Goal: Task Accomplishment & Management: Complete application form

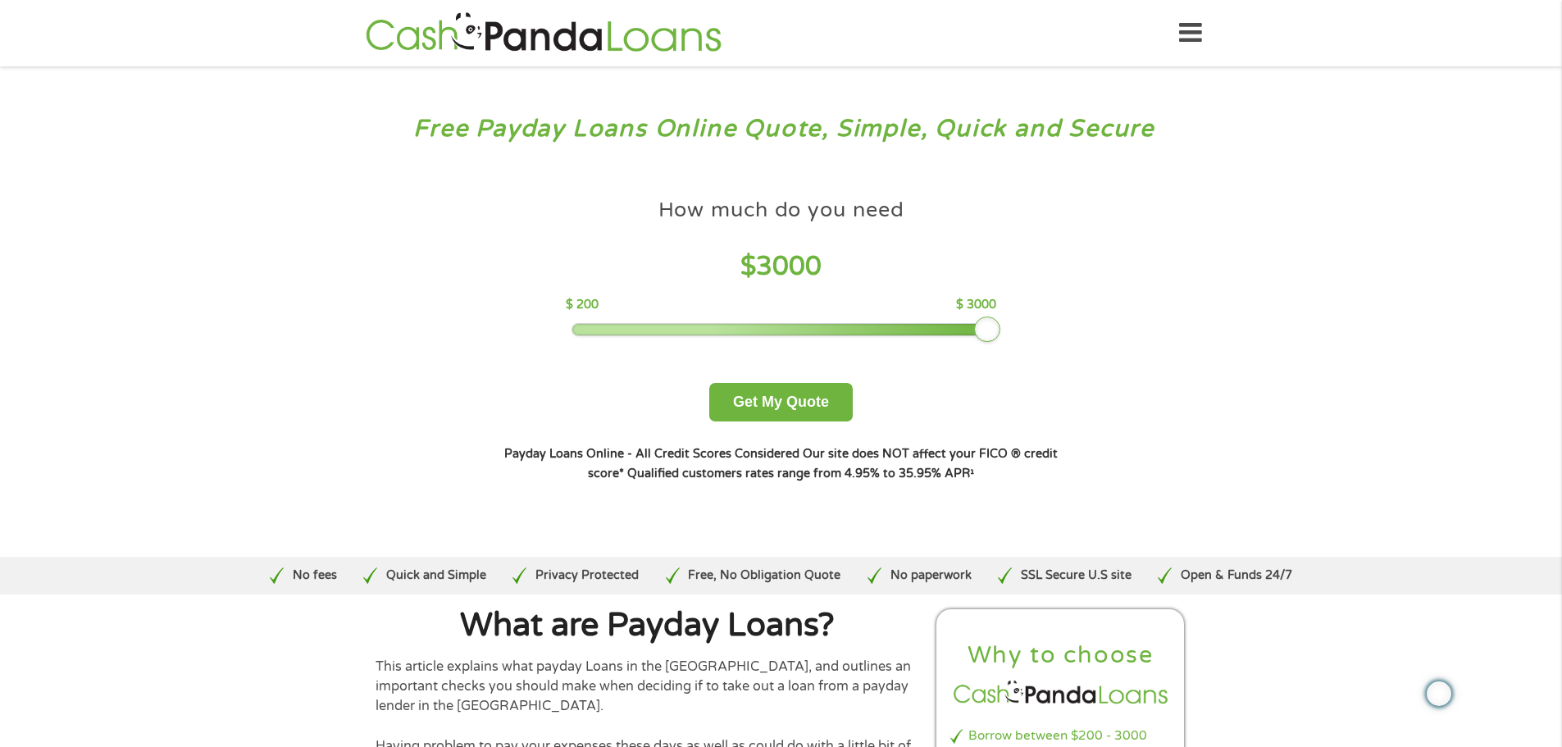
drag, startPoint x: 685, startPoint y: 331, endPoint x: 1090, endPoint y: 335, distance: 405.1
click at [1090, 330] on div "How much do you need? $300 $500 $750 $900 $1000 $1500 $2000 $2500 $3000 Other a…" at bounding box center [780, 336] width 627 height 346
click at [838, 401] on button "Get My Quote" at bounding box center [781, 402] width 144 height 39
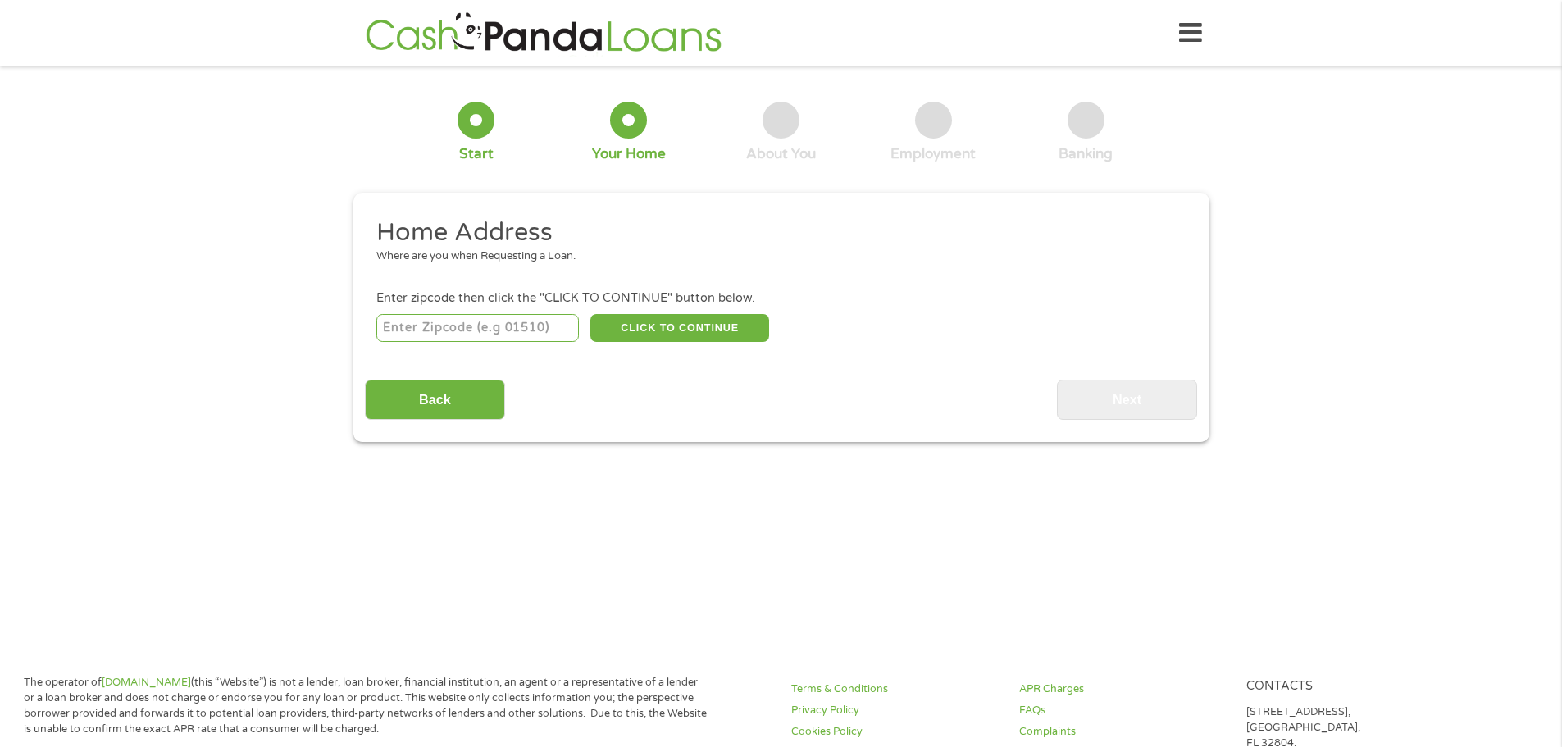
drag, startPoint x: 517, startPoint y: 344, endPoint x: 516, endPoint y: 335, distance: 8.2
click at [517, 343] on div "CLICK TO CONTINUE Please recheck your Zipcode, it seems to be Incorrect" at bounding box center [780, 328] width 809 height 34
click at [516, 335] on input "number" at bounding box center [477, 328] width 203 height 28
type input "47122"
select select "[US_STATE]"
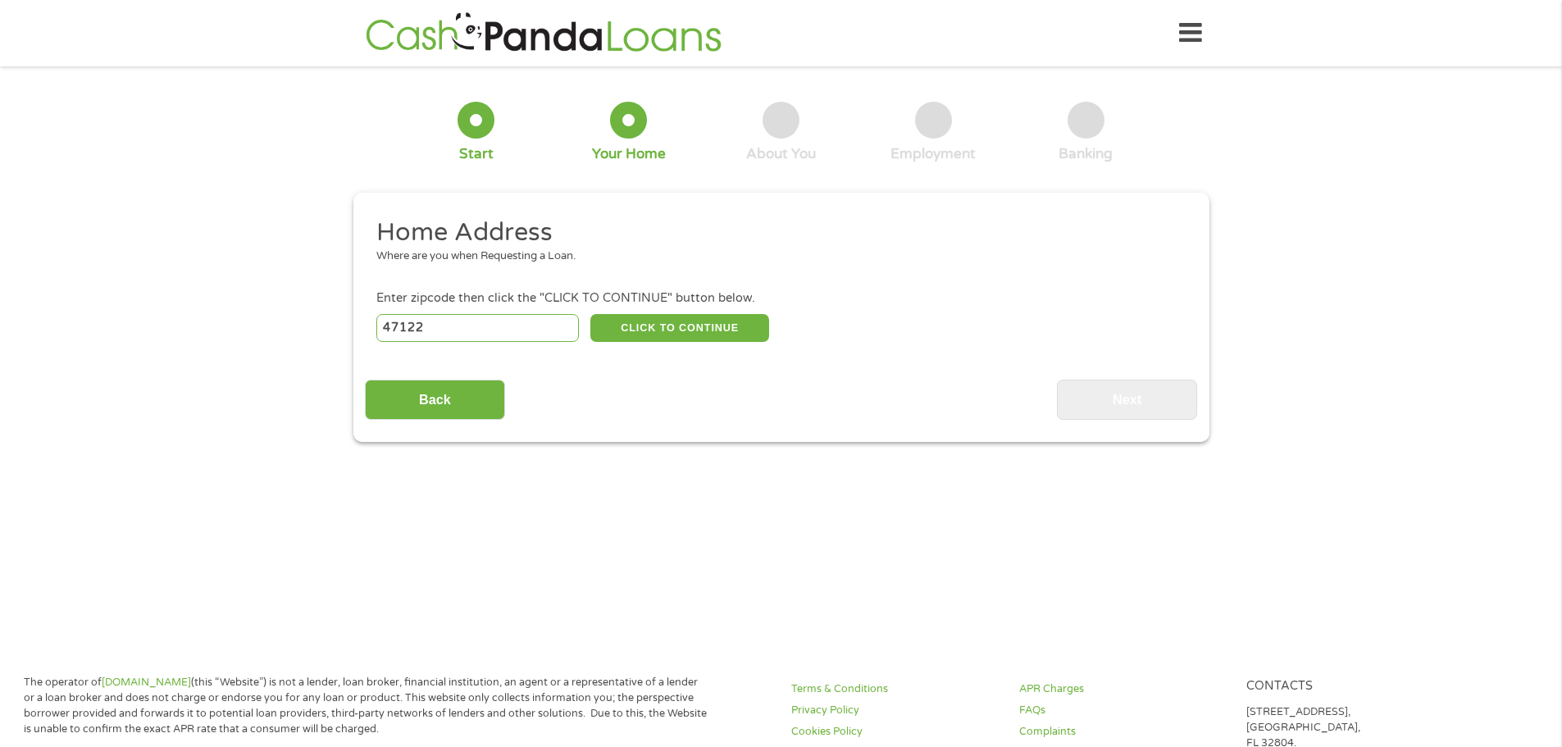
click at [702, 308] on li "Enter zipcode then click the "CLICK TO CONTINUE" button below. 47122 CLICK TO C…" at bounding box center [781, 316] width 832 height 55
click at [708, 325] on button "CLICK TO CONTINUE" at bounding box center [679, 328] width 179 height 28
type input "47122"
type input "[GEOGRAPHIC_DATA]"
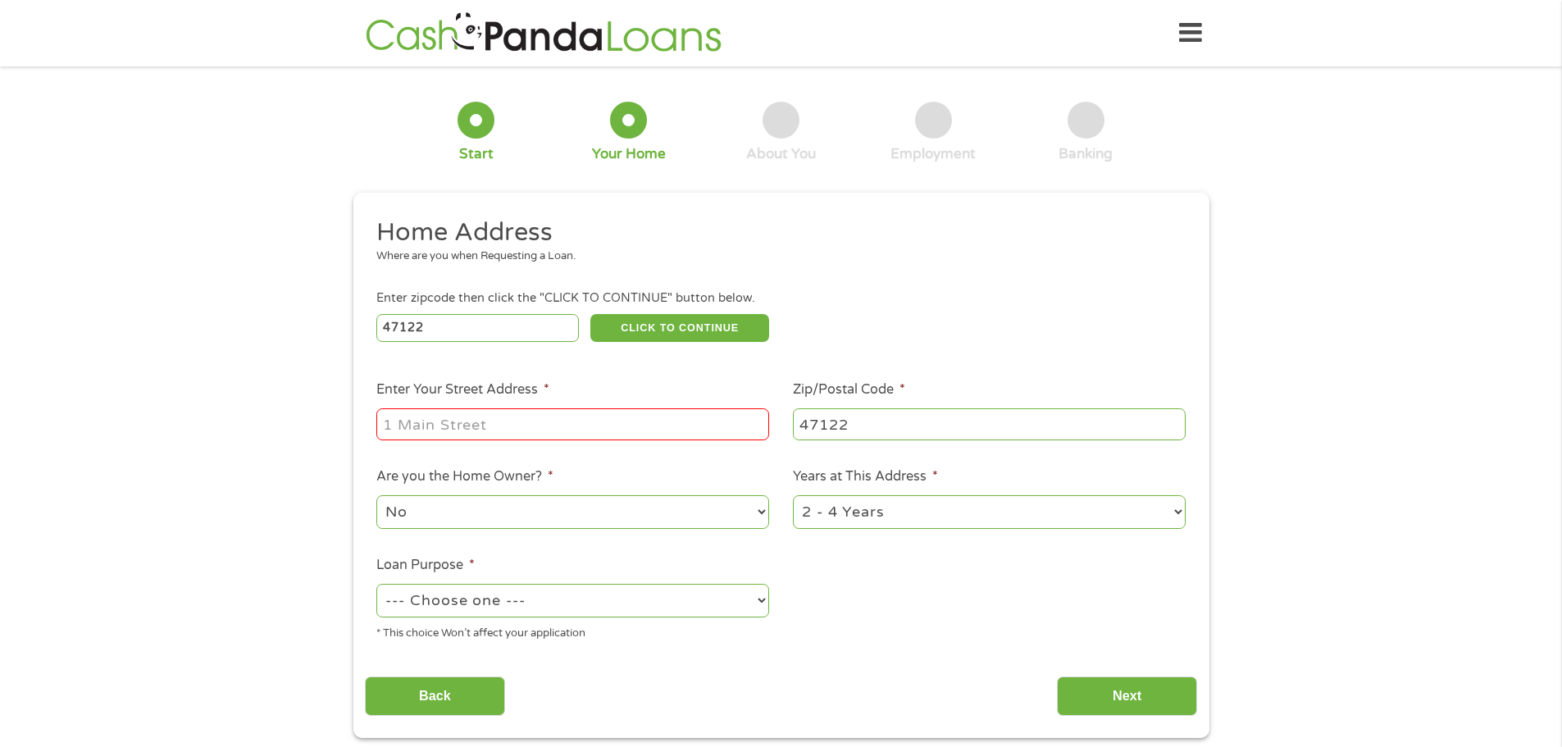
click at [432, 421] on input "Enter Your Street Address *" at bounding box center [572, 423] width 393 height 31
type input "[STREET_ADDRESS][PERSON_NAME]"
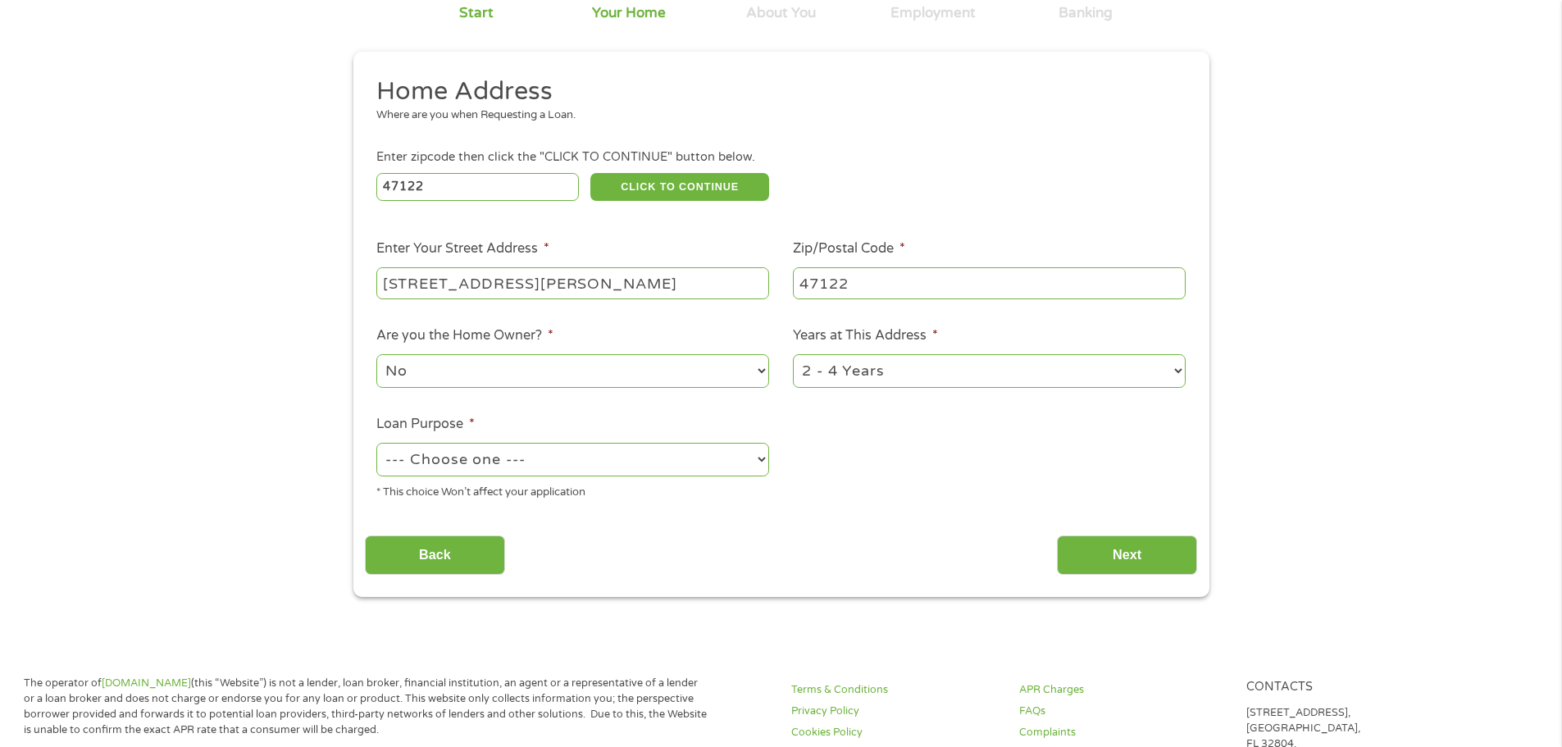
scroll to position [164, 0]
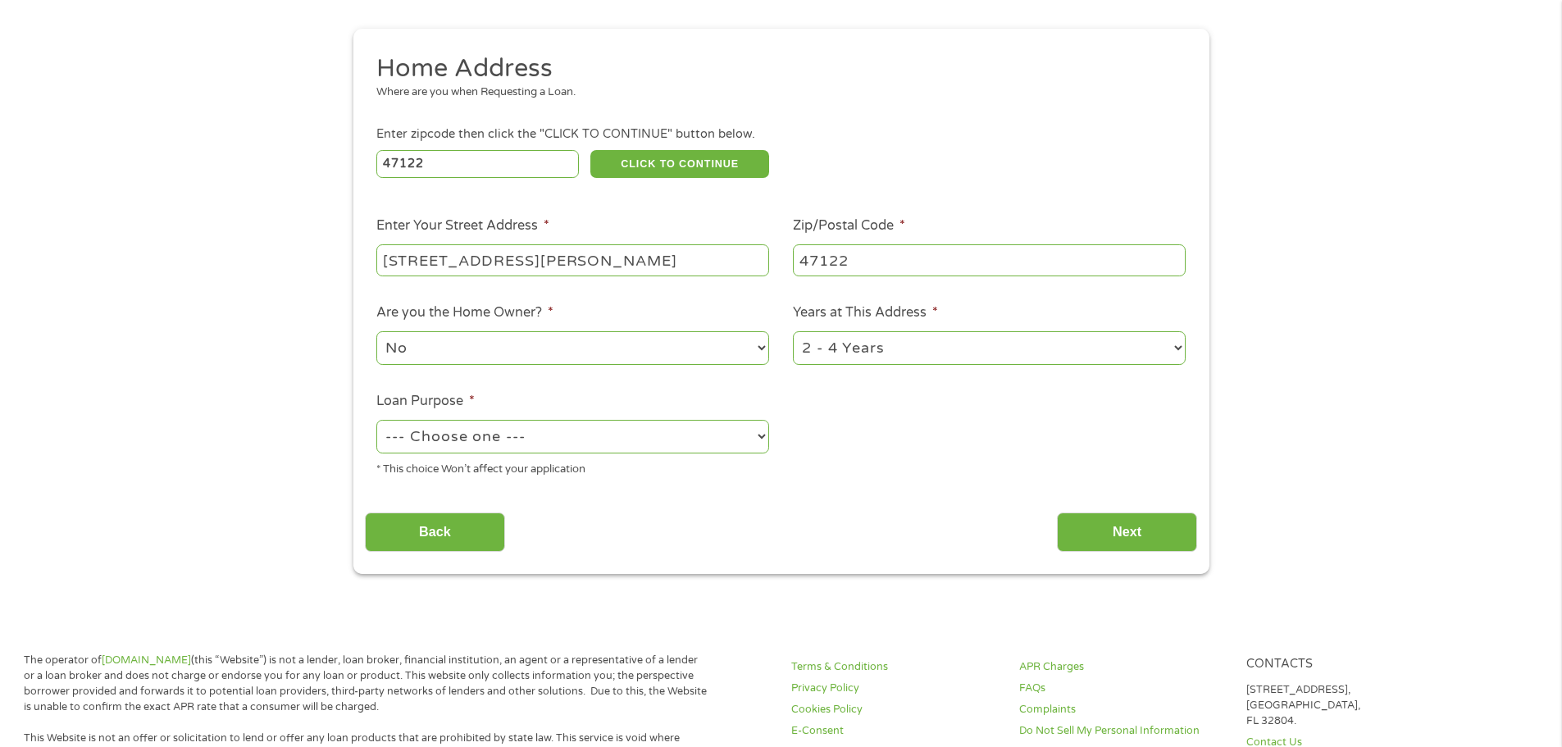
drag, startPoint x: 536, startPoint y: 346, endPoint x: 505, endPoint y: 360, distance: 34.1
click at [536, 346] on select "No Yes" at bounding box center [572, 348] width 393 height 34
select select "yes"
click at [376, 331] on select "No Yes" at bounding box center [572, 348] width 393 height 34
click at [911, 357] on select "1 Year or less 1 - 2 Years 2 - 4 Years Over 4 Years" at bounding box center [989, 348] width 393 height 34
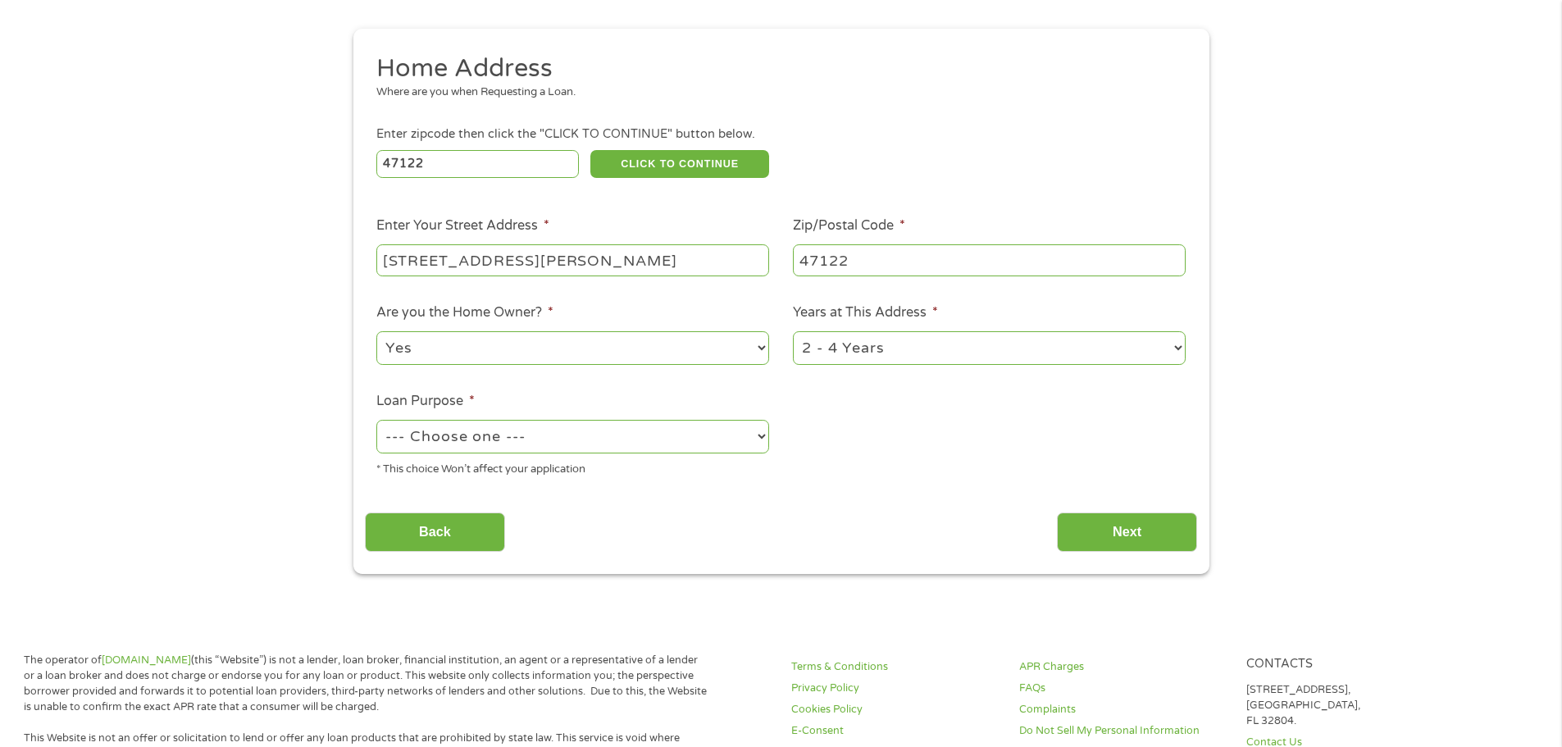
select select "60months"
click at [793, 331] on select "1 Year or less 1 - 2 Years 2 - 4 Years Over 4 Years" at bounding box center [989, 348] width 393 height 34
click at [606, 442] on select "--- Choose one --- Pay Bills Debt Consolidation Home Improvement Major Purchase…" at bounding box center [572, 437] width 393 height 34
select select "debtconsolidation"
click at [376, 420] on select "--- Choose one --- Pay Bills Debt Consolidation Home Improvement Major Purchase…" at bounding box center [572, 437] width 393 height 34
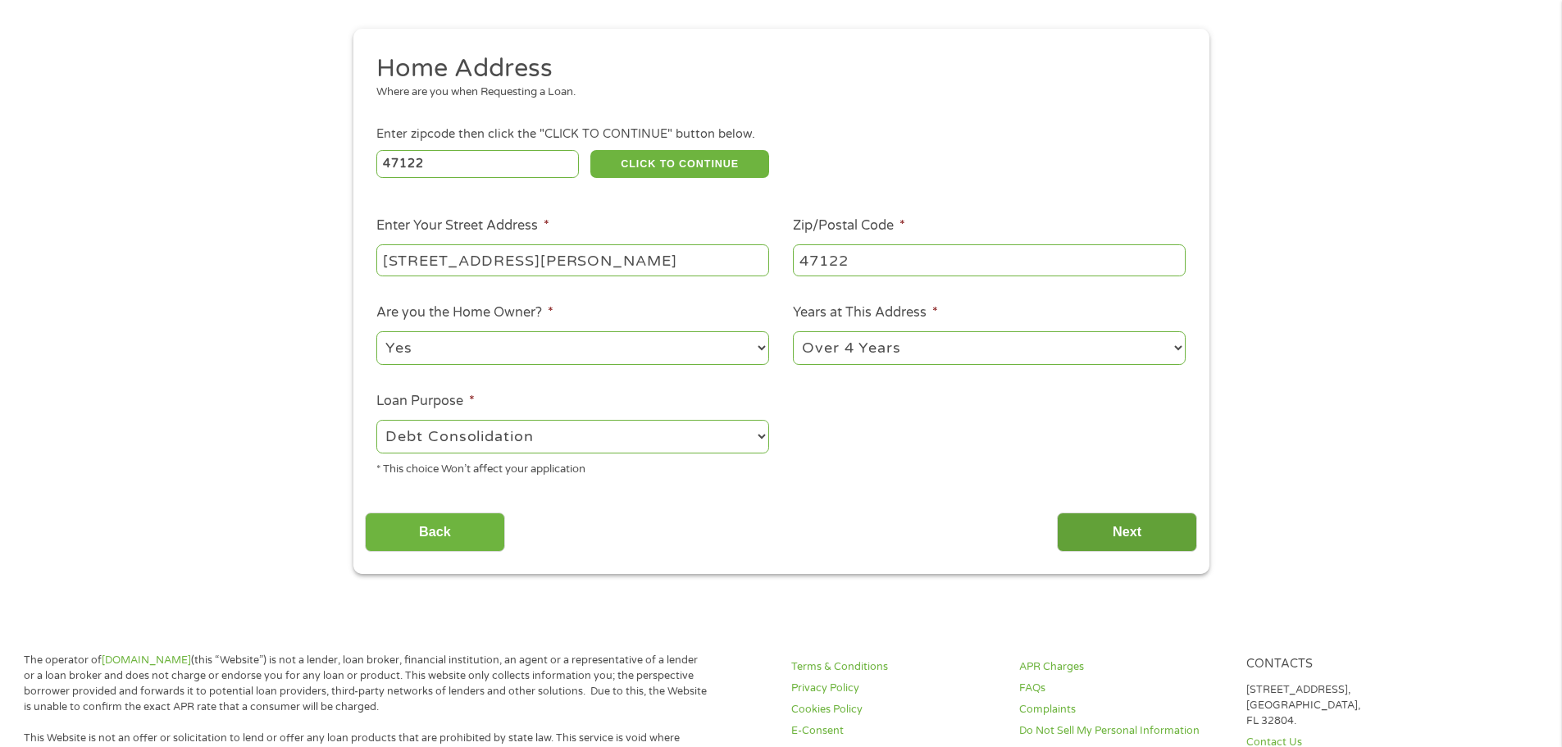
click at [1155, 513] on input "Next" at bounding box center [1127, 533] width 140 height 40
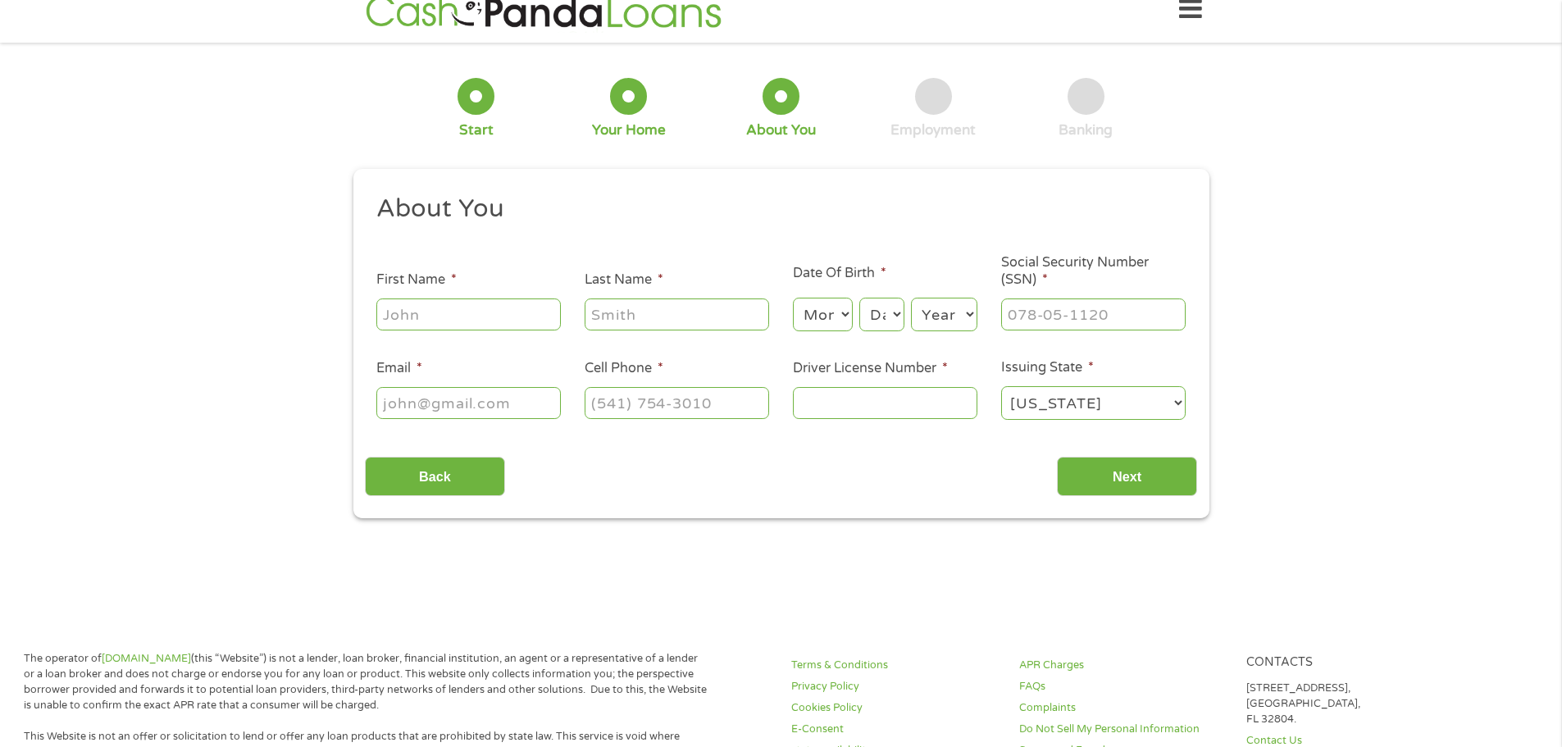
scroll to position [0, 0]
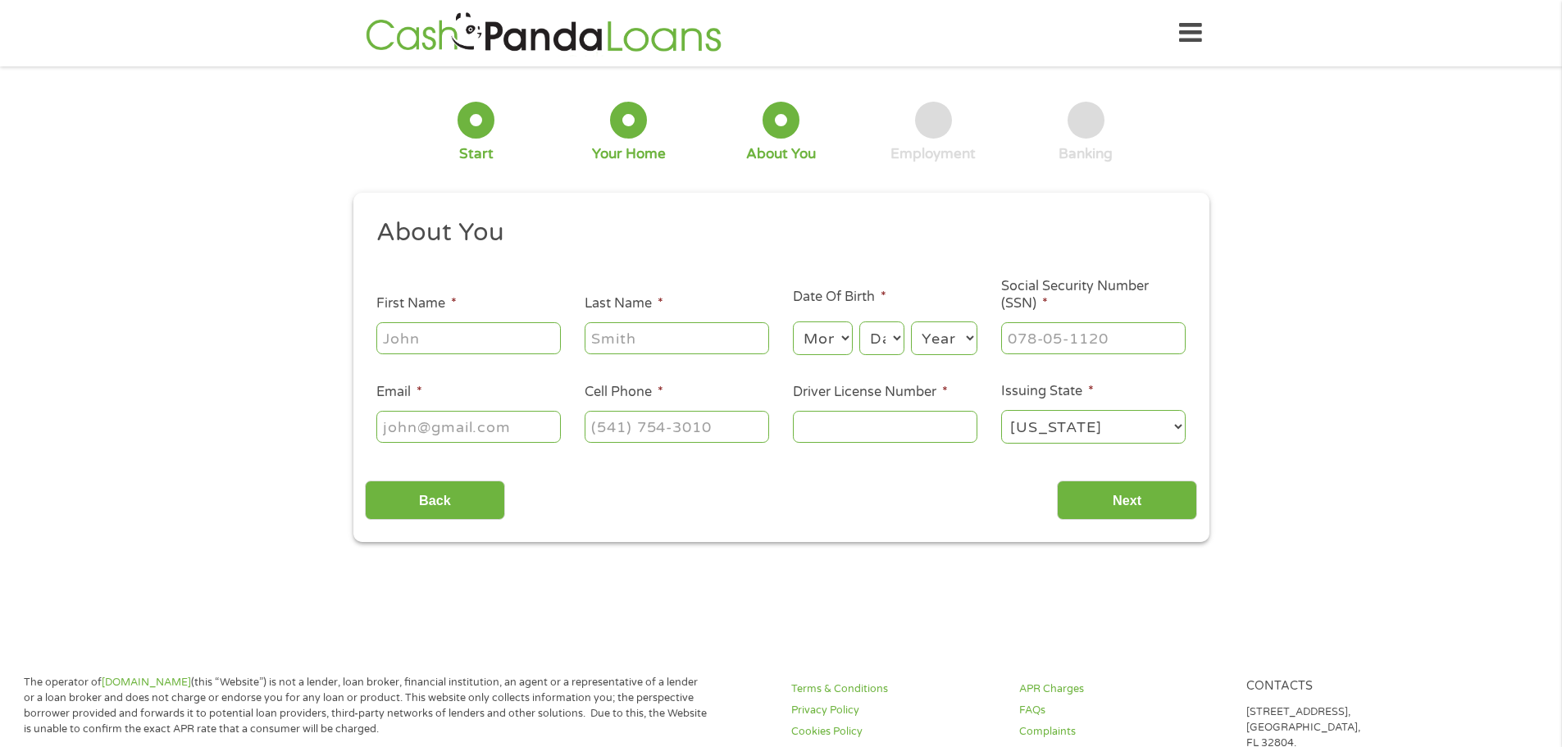
click at [452, 325] on input "First Name *" at bounding box center [468, 337] width 185 height 31
type input "[PERSON_NAME]"
type input "Miles"
type input "[EMAIL_ADDRESS][DOMAIN_NAME]"
type input "[PHONE_NUMBER]"
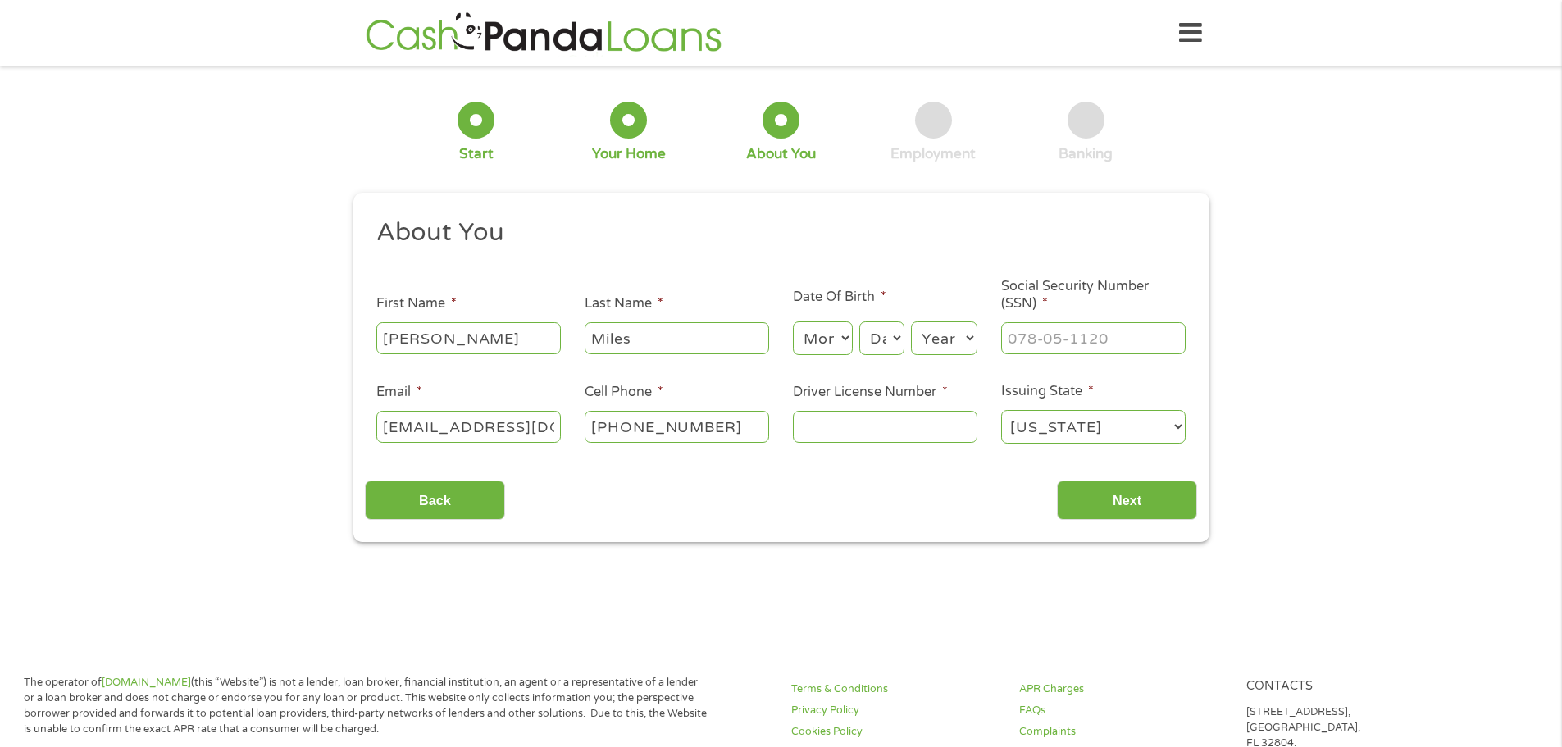
drag, startPoint x: 853, startPoint y: 341, endPoint x: 839, endPoint y: 336, distance: 14.8
click at [853, 341] on select "Month 1 2 3 4 5 6 7 8 9 10 11 12" at bounding box center [823, 338] width 60 height 34
select select "8"
click at [793, 321] on select "Month 1 2 3 4 5 6 7 8 9 10 11 12" at bounding box center [823, 338] width 60 height 34
click at [889, 334] on select "Day 1 2 3 4 5 6 7 8 9 10 11 12 13 14 15 16 17 18 19 20 21 22 23 24 25 26 27 28 …" at bounding box center [881, 338] width 44 height 34
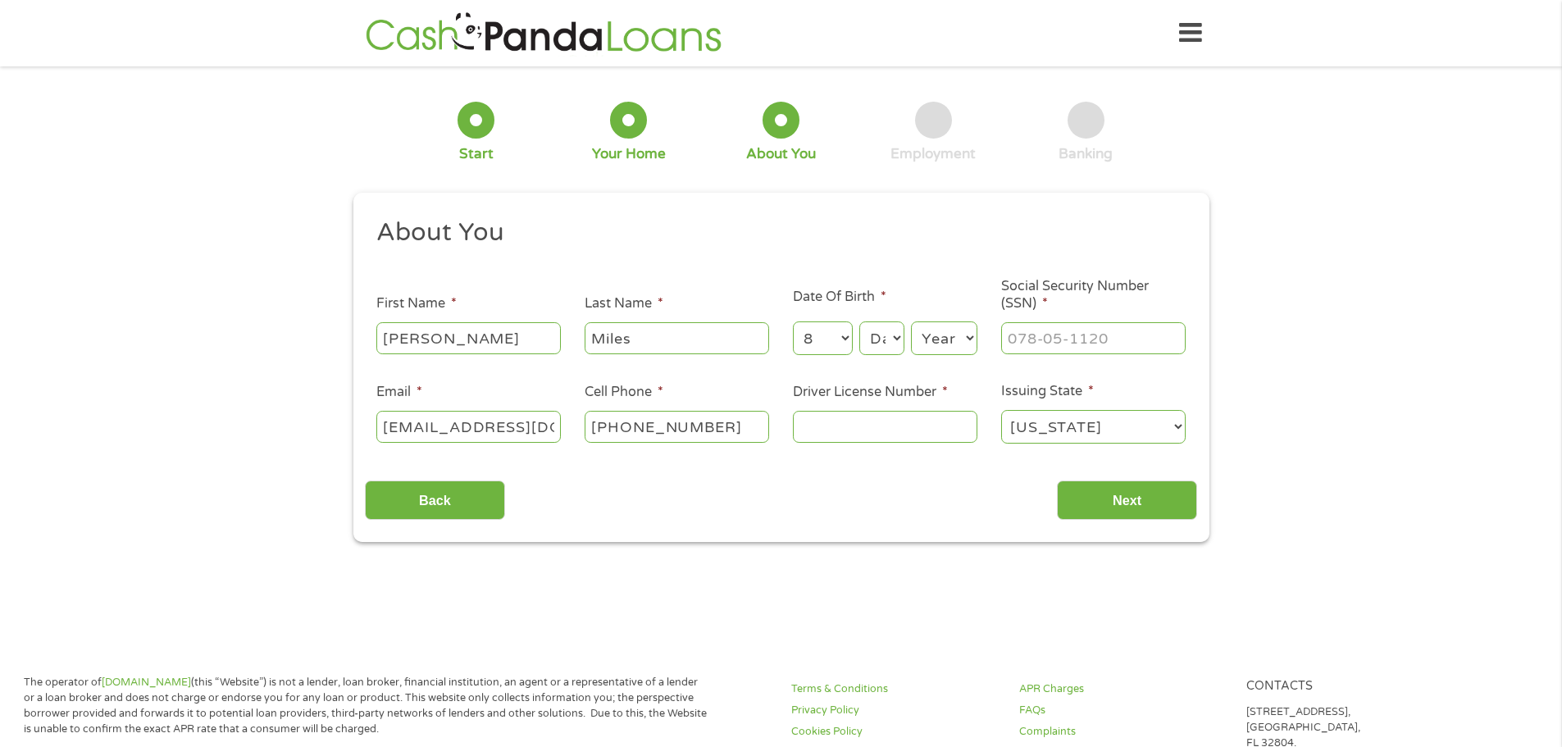
select select "20"
click at [859, 321] on select "Day 1 2 3 4 5 6 7 8 9 10 11 12 13 14 15 16 17 18 19 20 21 22 23 24 25 26 27 28 …" at bounding box center [881, 338] width 44 height 34
click at [941, 333] on select "Year [DATE] 2006 2005 2004 2003 2002 2001 2000 1999 1998 1997 1996 1995 1994 19…" at bounding box center [944, 338] width 66 height 34
select select "1995"
click at [911, 321] on select "Year [DATE] 2006 2005 2004 2003 2002 2001 2000 1999 1998 1997 1996 1995 1994 19…" at bounding box center [944, 338] width 66 height 34
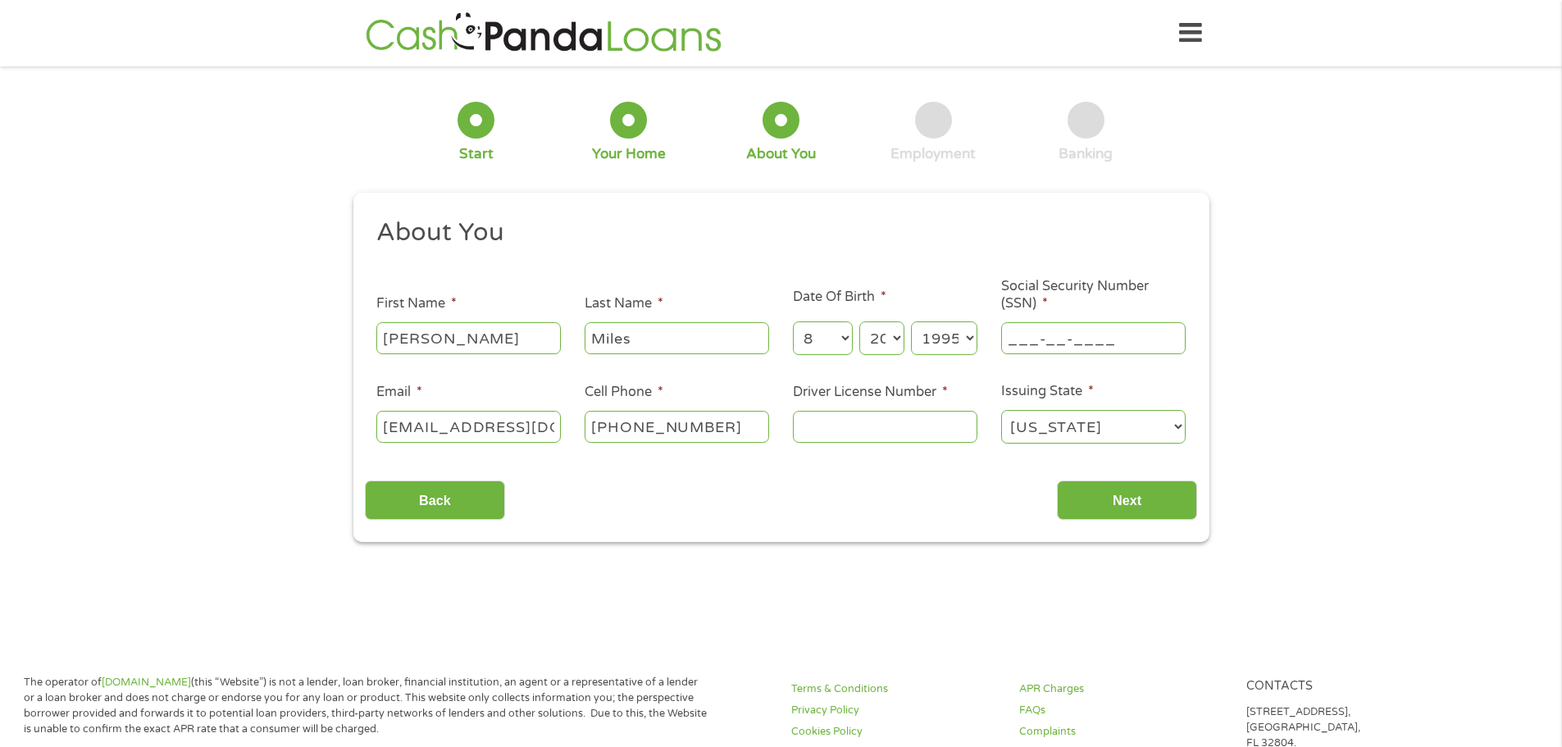
click at [1046, 344] on input "___-__-____" at bounding box center [1093, 337] width 185 height 31
type input "305-17-6898"
click at [934, 403] on li "Driver License Number *" at bounding box center [885, 413] width 208 height 63
click at [927, 435] on input "Driver License Number *" at bounding box center [885, 426] width 185 height 31
type input "3320055953"
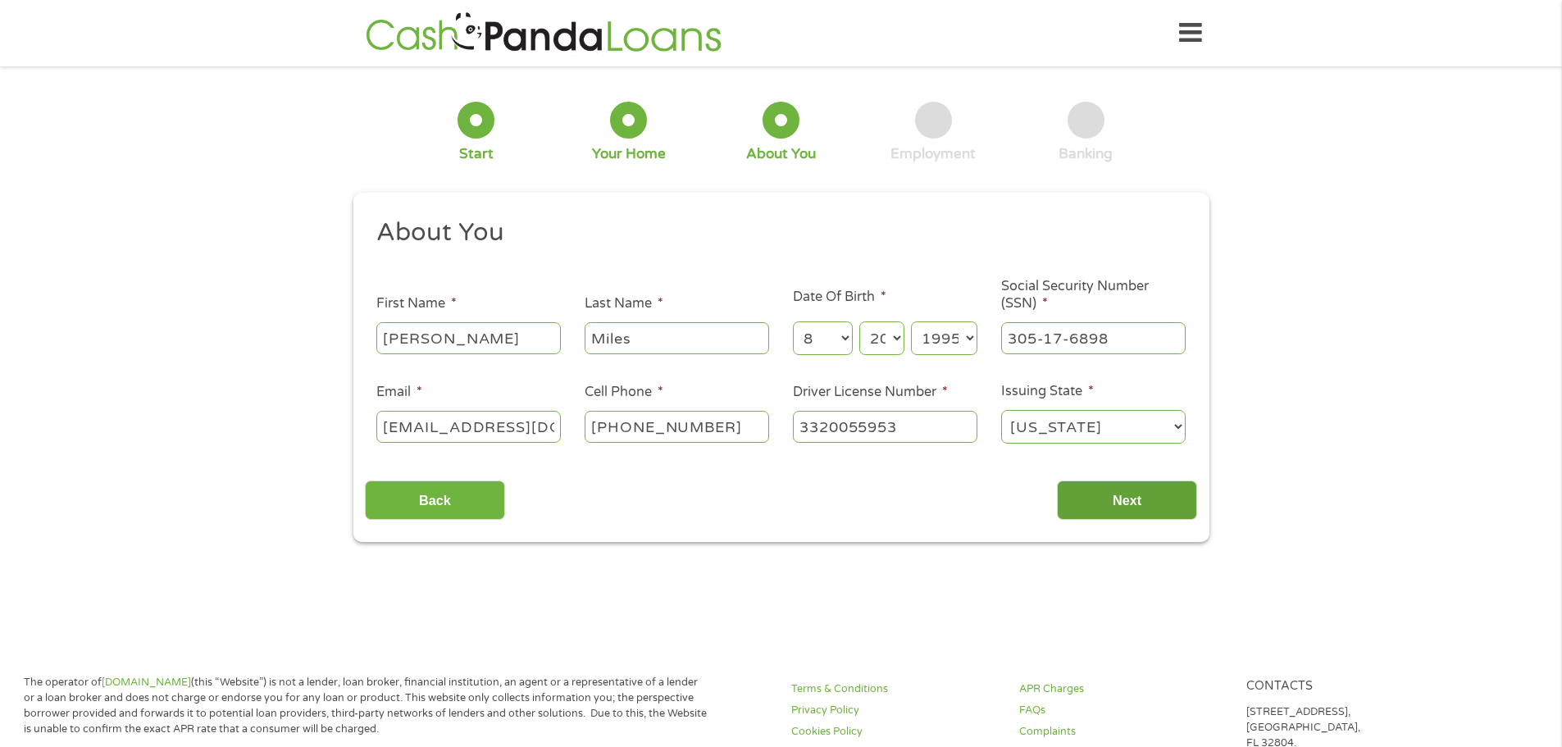
click at [1098, 494] on input "Next" at bounding box center [1127, 501] width 140 height 40
click at [1137, 501] on input "Next" at bounding box center [1127, 501] width 140 height 40
drag, startPoint x: 708, startPoint y: 352, endPoint x: 705, endPoint y: 337, distance: 15.0
click at [708, 350] on input "Miles" at bounding box center [677, 337] width 185 height 31
type input "Miles"
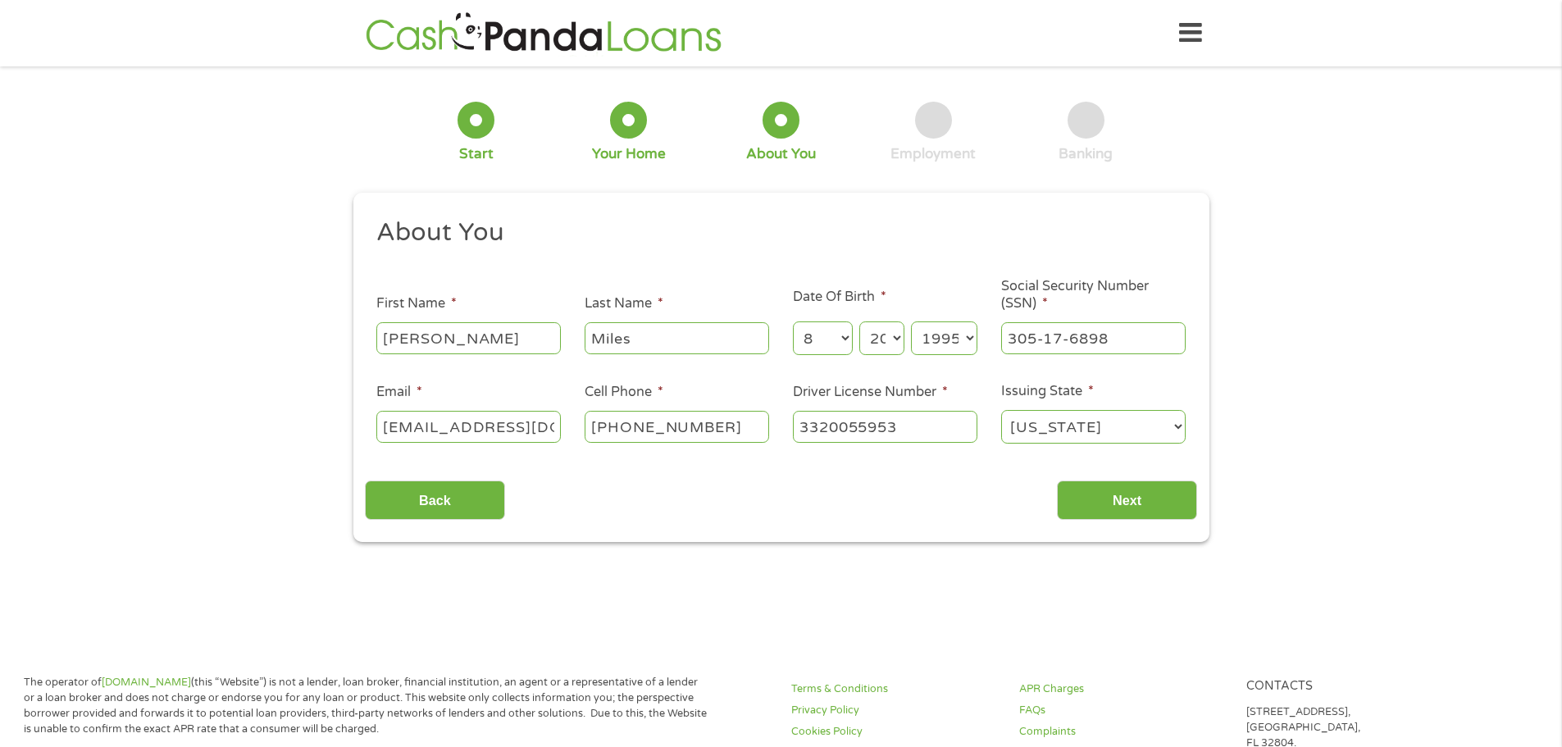
click at [510, 352] on input "[PERSON_NAME]" at bounding box center [468, 337] width 185 height 31
type input "[PERSON_NAME]"
click at [431, 437] on input "[EMAIL_ADDRESS][DOMAIN_NAME]" at bounding box center [468, 426] width 185 height 31
click at [540, 431] on input "[EMAIL_ADDRESS][DOMAIN_NAME]" at bounding box center [468, 426] width 185 height 31
type input "[EMAIL_ADDRESS][DOMAIN_NAME]"
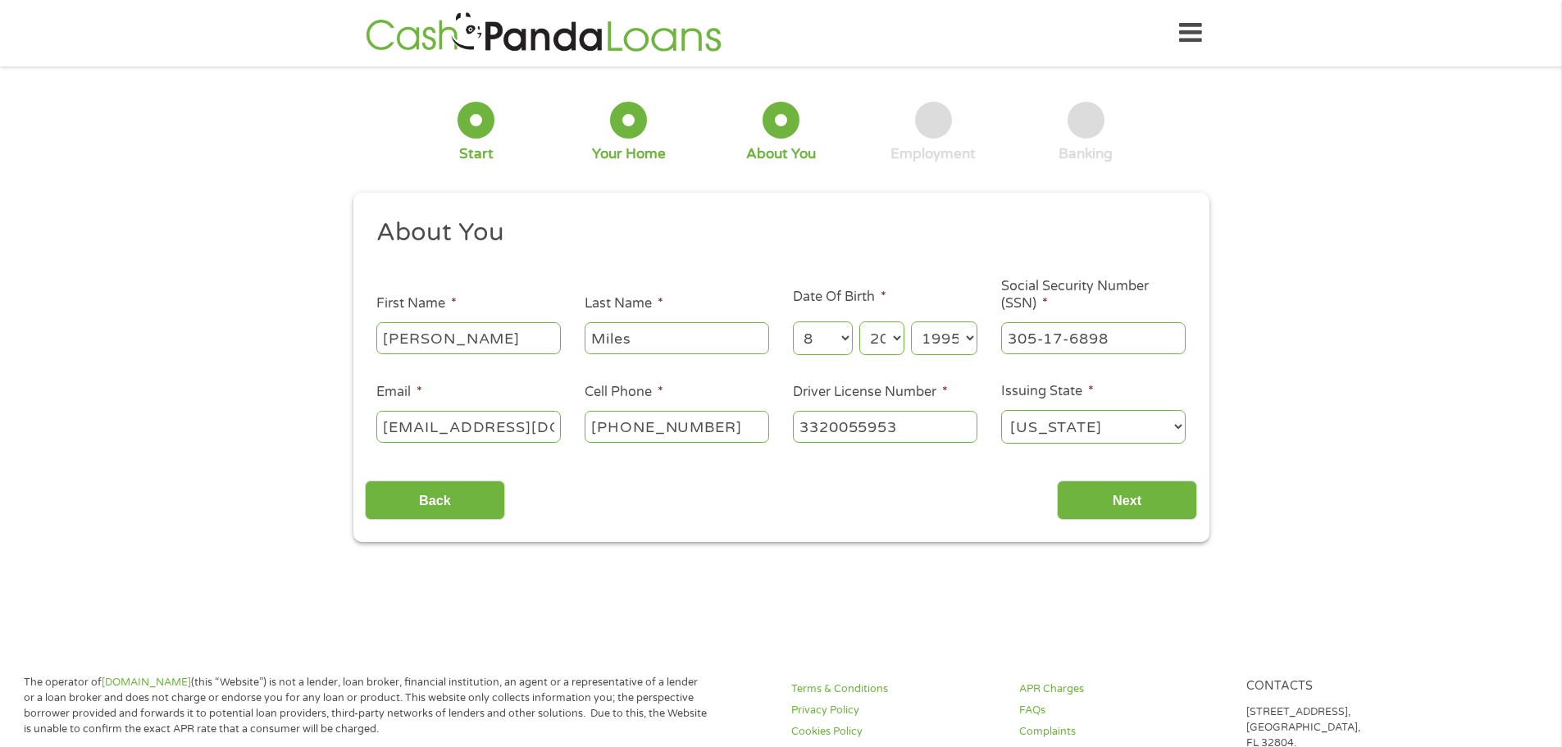
click at [1105, 424] on select "[US_STATE] [US_STATE] [US_STATE] [US_STATE] [US_STATE] [US_STATE] [US_STATE] [U…" at bounding box center [1093, 427] width 185 height 34
click at [1001, 410] on select "[US_STATE] [US_STATE] [US_STATE] [US_STATE] [US_STATE] [US_STATE] [US_STATE] [U…" at bounding box center [1093, 427] width 185 height 34
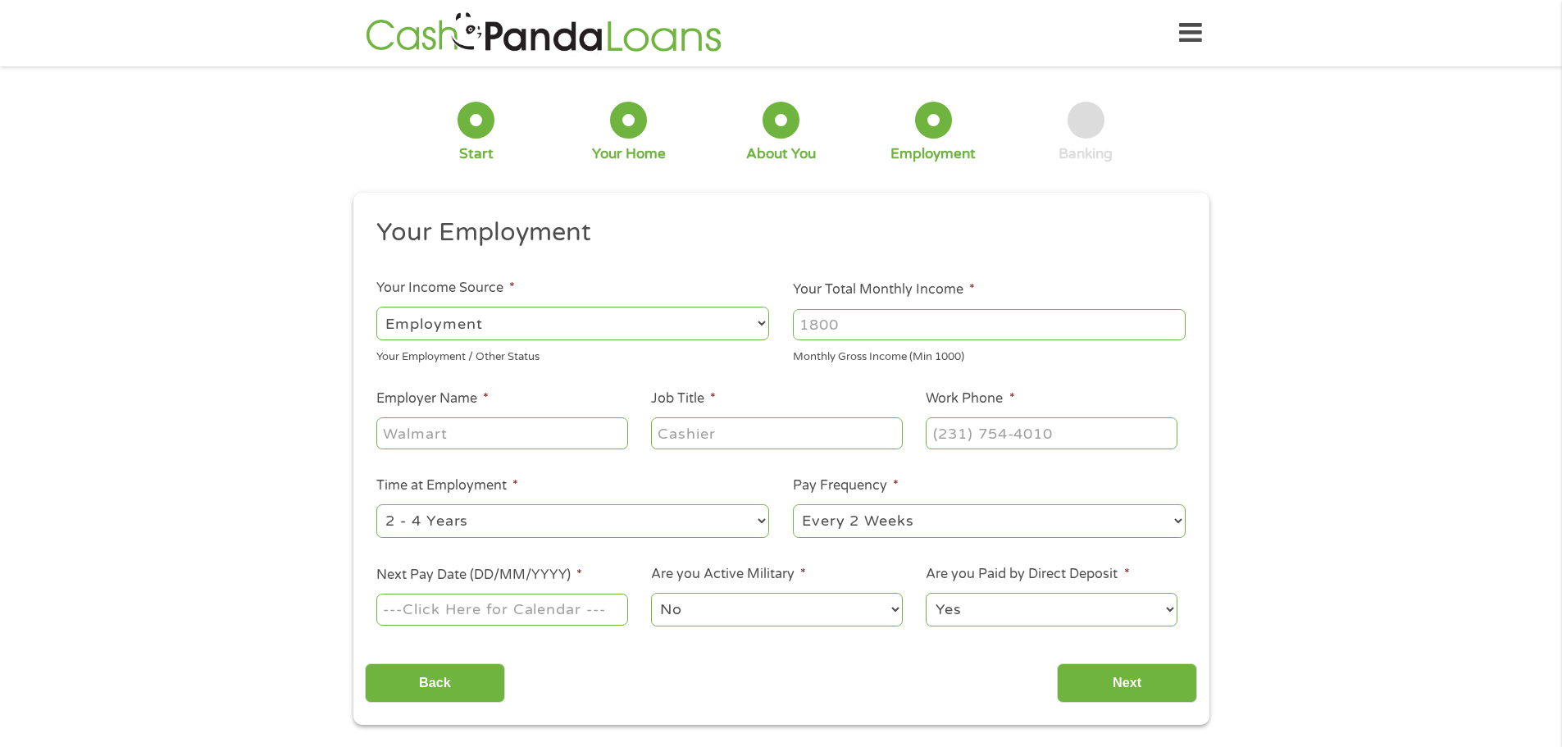
click at [894, 321] on input "Your Total Monthly Income *" at bounding box center [989, 324] width 393 height 31
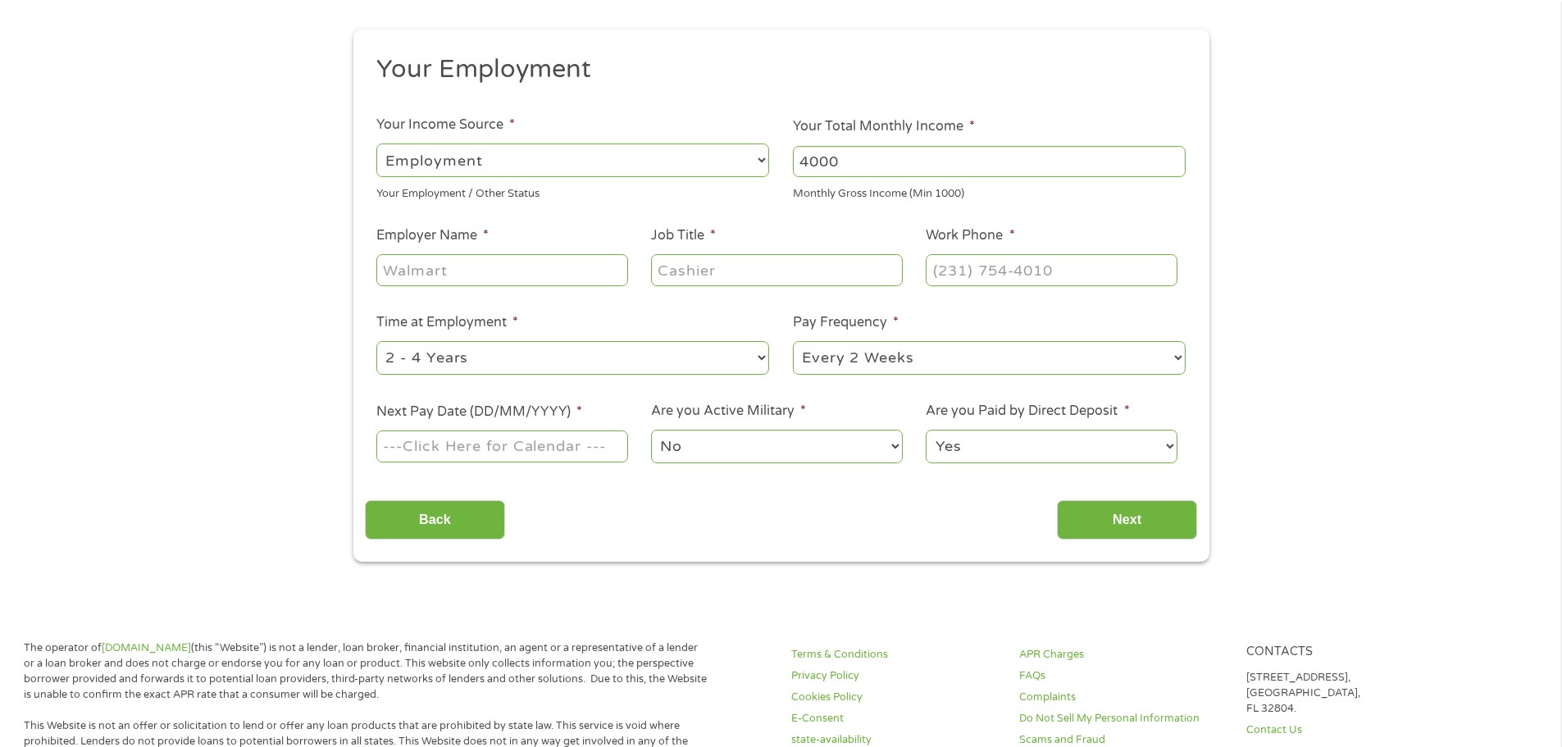
scroll to position [164, 0]
type input "4000"
click at [544, 276] on input "Employer Name *" at bounding box center [501, 268] width 251 height 31
type input "st xavier"
type input "spanish teacher"
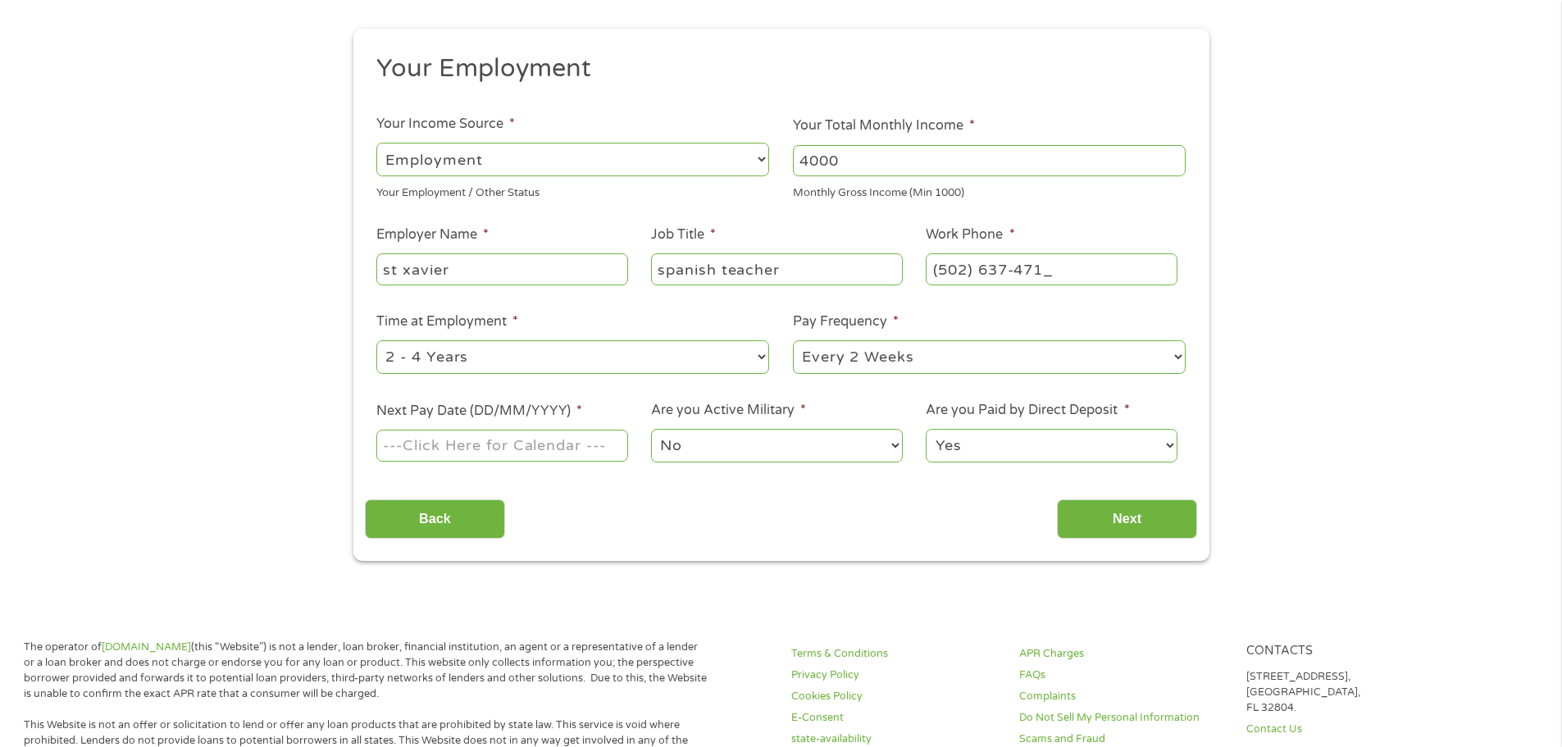
type input "[PHONE_NUMBER]"
click at [613, 360] on select "--- Choose one --- 1 Year or less 1 - 2 Years 2 - 4 Years Over 4 Years" at bounding box center [572, 357] width 393 height 34
select select "24months"
click at [376, 340] on select "--- Choose one --- 1 Year or less 1 - 2 Years 2 - 4 Years Over 4 Years" at bounding box center [572, 357] width 393 height 34
click at [928, 367] on select "--- Choose one --- Every 2 Weeks Every Week Monthly Semi-Monthly" at bounding box center [989, 357] width 393 height 34
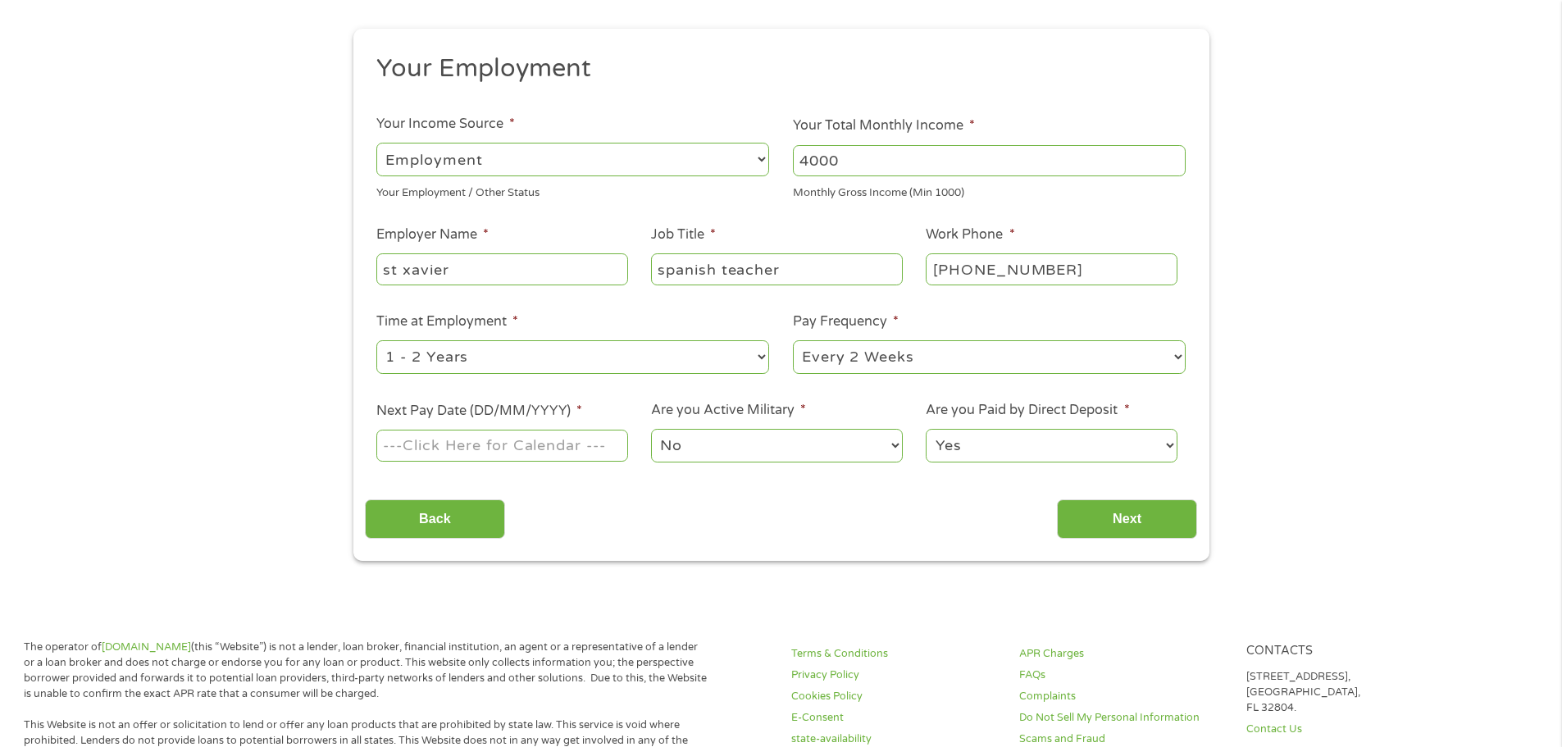
select select "semimonthly"
click at [793, 340] on select "--- Choose one --- Every 2 Weeks Every Week Monthly Semi-Monthly" at bounding box center [989, 357] width 393 height 34
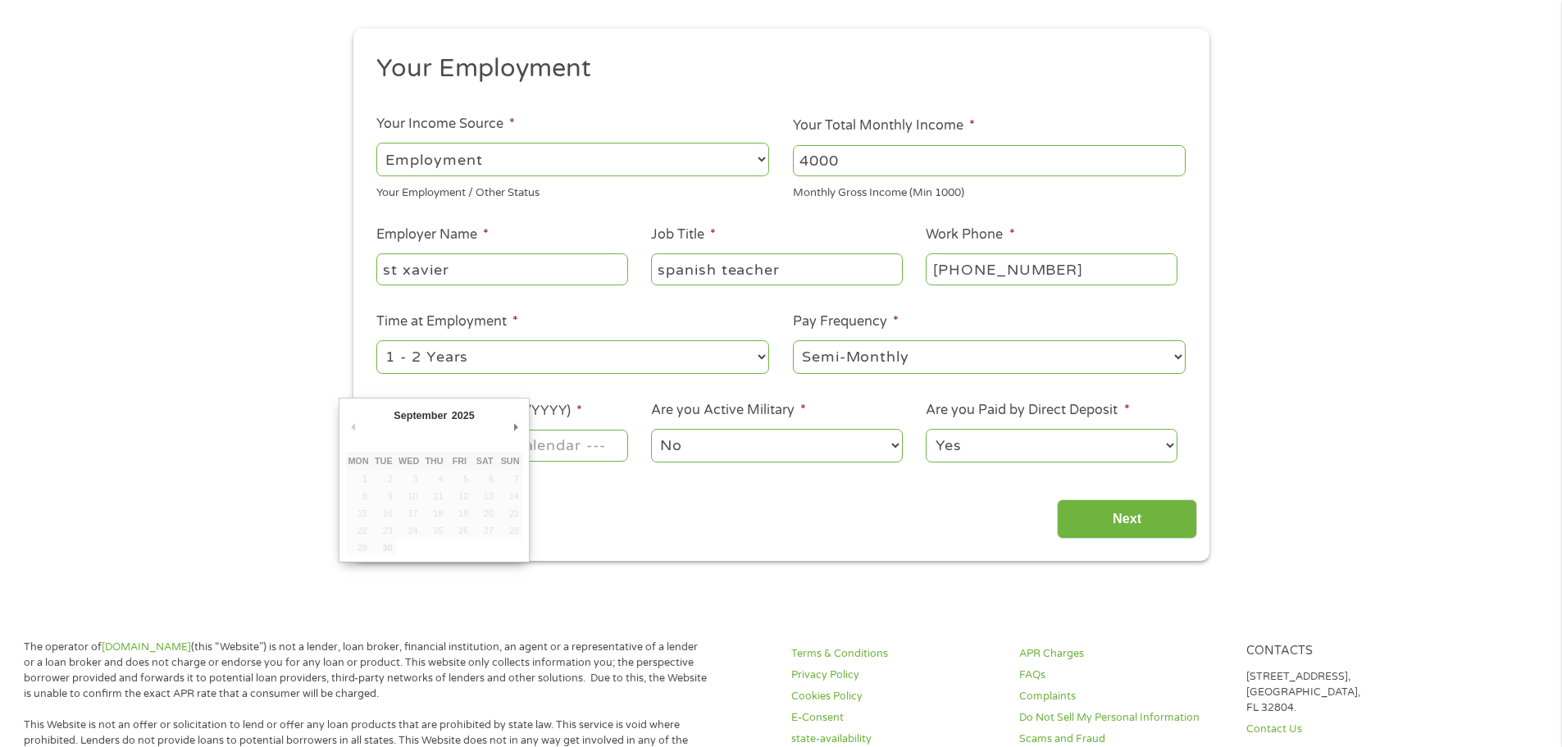
click at [533, 453] on input "Next Pay Date (DD/MM/YYYY) *" at bounding box center [501, 445] width 251 height 31
type input "[DATE]"
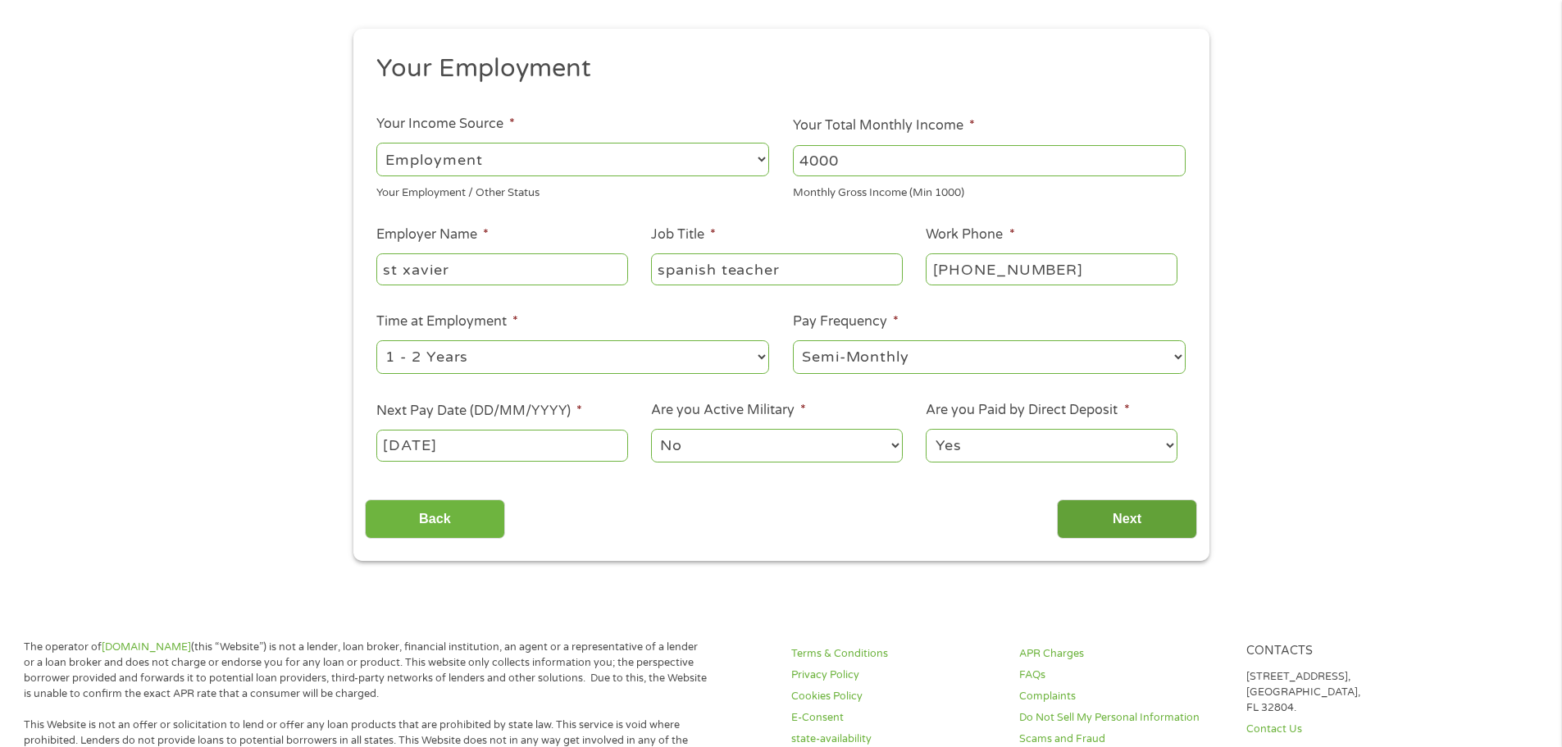
click at [1121, 520] on input "Next" at bounding box center [1127, 519] width 140 height 40
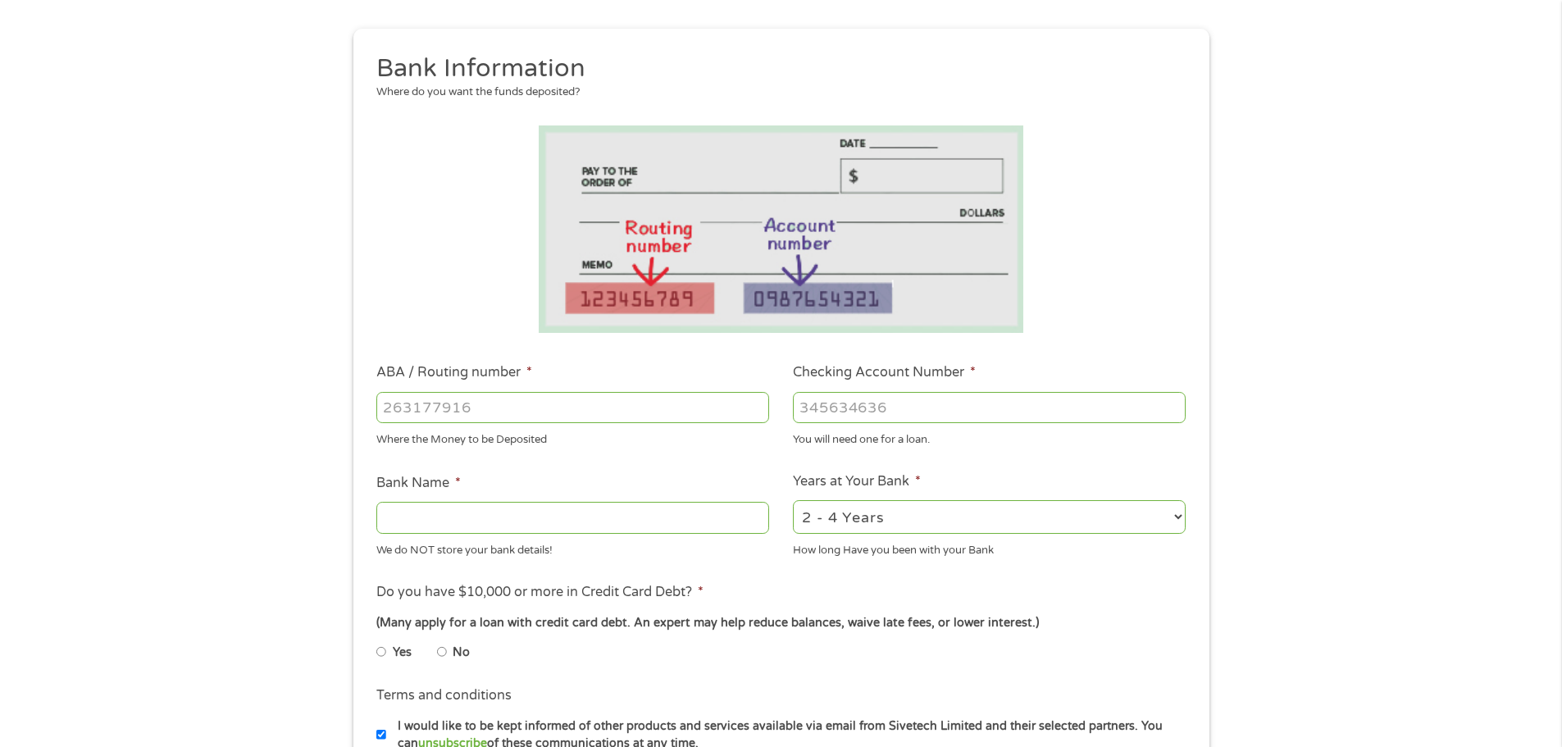
click at [546, 403] on input "ABA / Routing number *" at bounding box center [572, 407] width 393 height 31
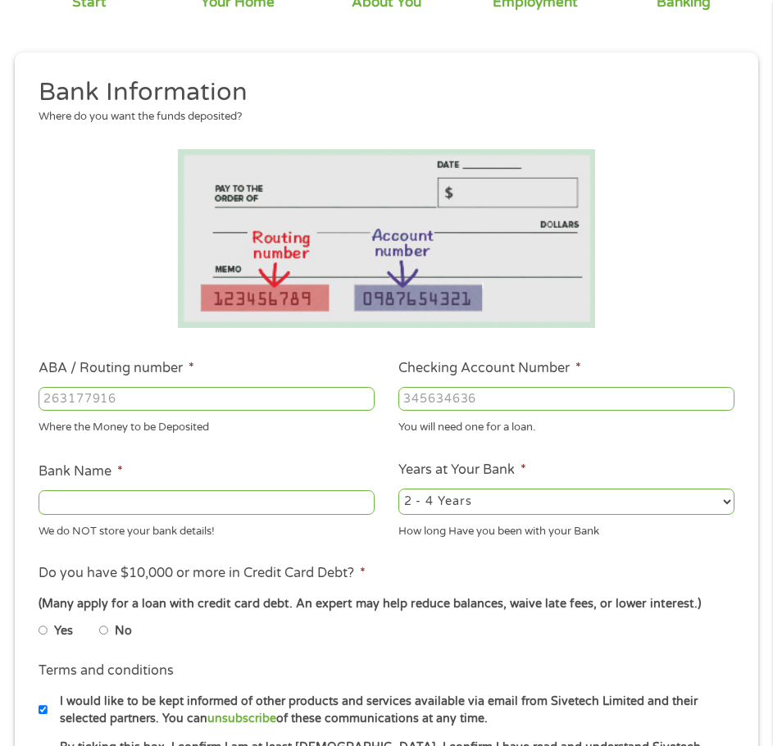
scroll to position [176, 0]
click at [170, 407] on input "ABA / Routing number *" at bounding box center [207, 398] width 336 height 25
type input "083913033"
type input "FIRST [PERSON_NAME] BANK"
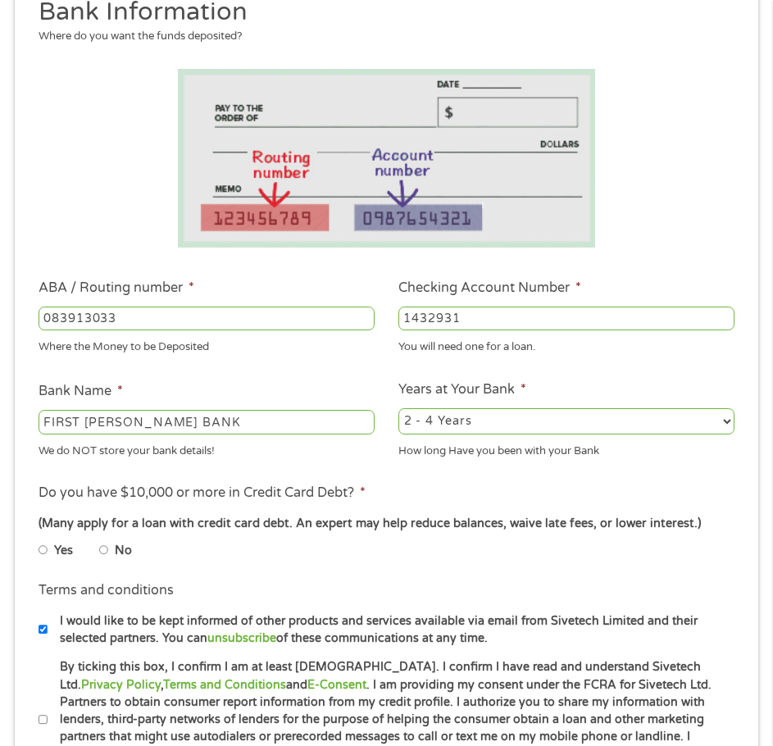
scroll to position [258, 0]
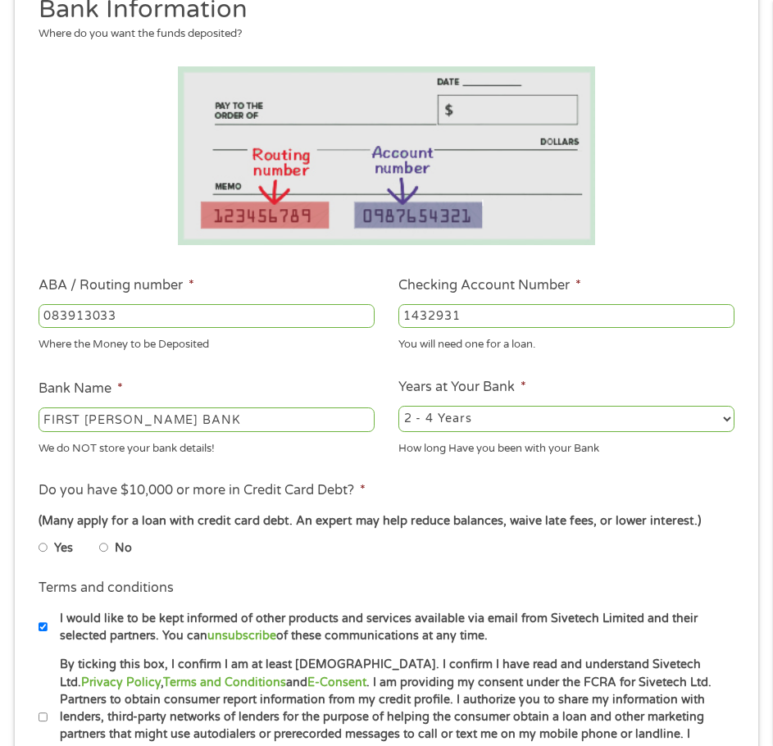
type input "1432931"
click at [489, 415] on select "2 - 4 Years 6 - 12 Months 1 - 2 Years Over 4 Years" at bounding box center [567, 419] width 336 height 26
select select "60months"
click at [399, 406] on select "2 - 4 Years 6 - 12 Months 1 - 2 Years Over 4 Years" at bounding box center [567, 419] width 336 height 26
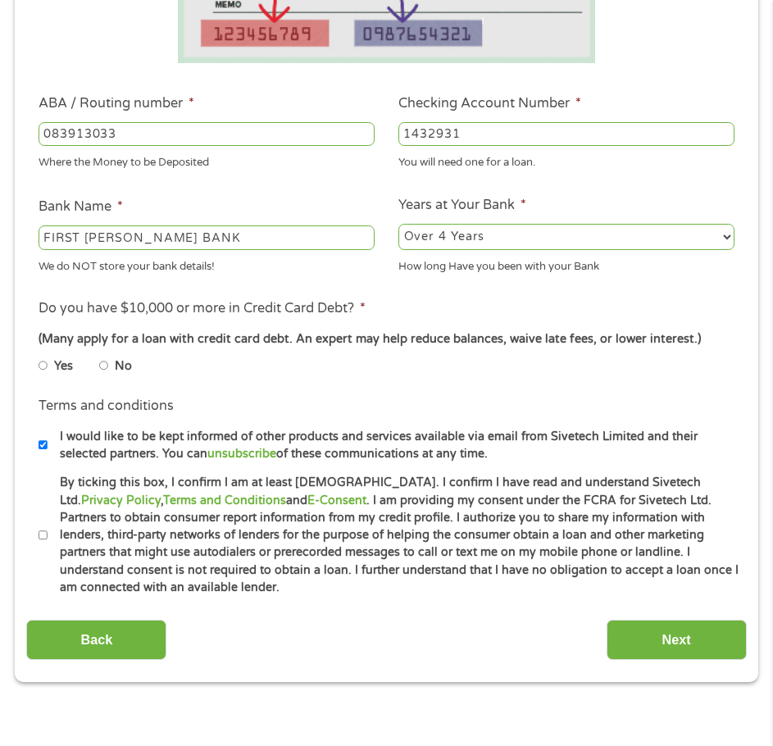
scroll to position [504, 0]
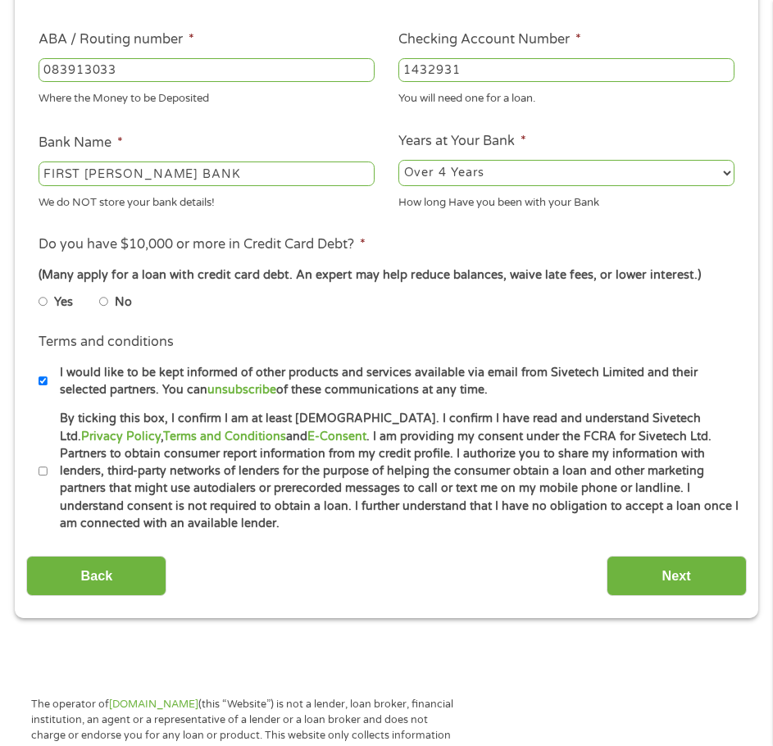
click at [69, 312] on label "Yes" at bounding box center [63, 303] width 19 height 18
click at [55, 312] on label "Yes" at bounding box center [63, 303] width 19 height 18
click at [48, 312] on input "Yes" at bounding box center [44, 302] width 10 height 20
radio input "true"
click at [31, 485] on li "Terms and conditions * By ticking this box, I confirm I am at least [DEMOGRAPHI…" at bounding box center [386, 471] width 720 height 122
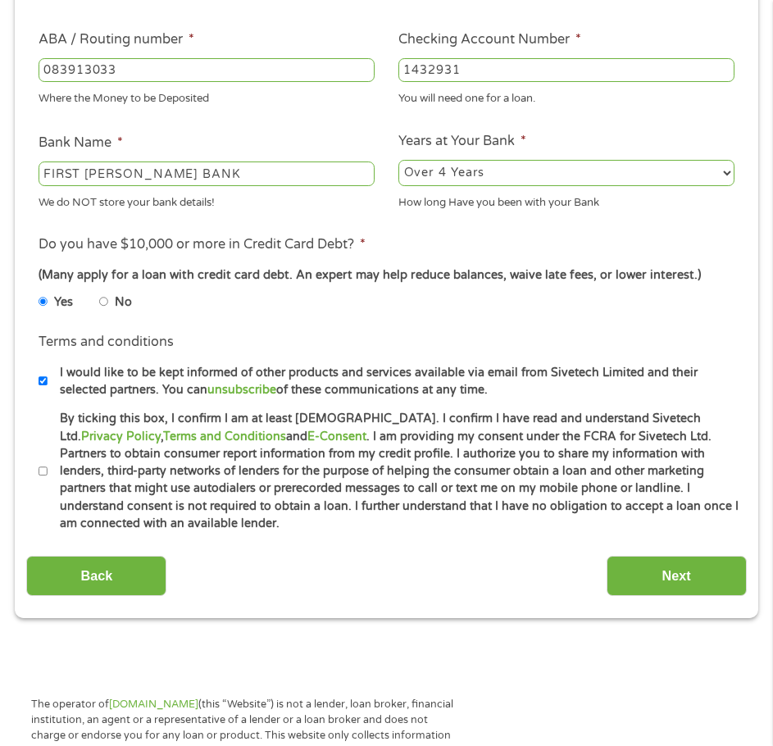
click at [44, 481] on input "By ticking this box, I confirm I am at least [DEMOGRAPHIC_DATA]. I confirm I ha…" at bounding box center [44, 472] width 10 height 20
checkbox input "true"
click at [677, 596] on input "Next" at bounding box center [677, 576] width 140 height 40
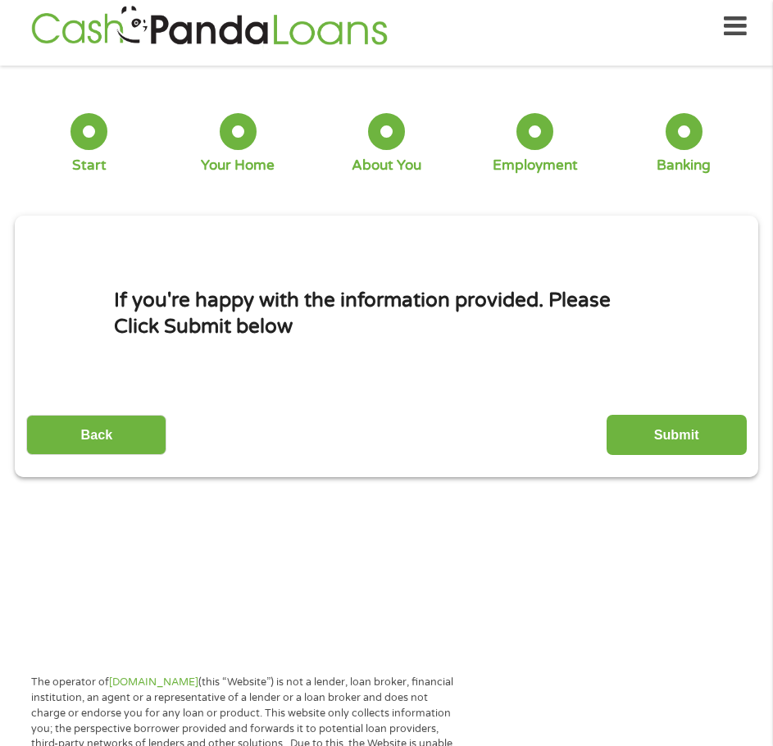
scroll to position [8, 0]
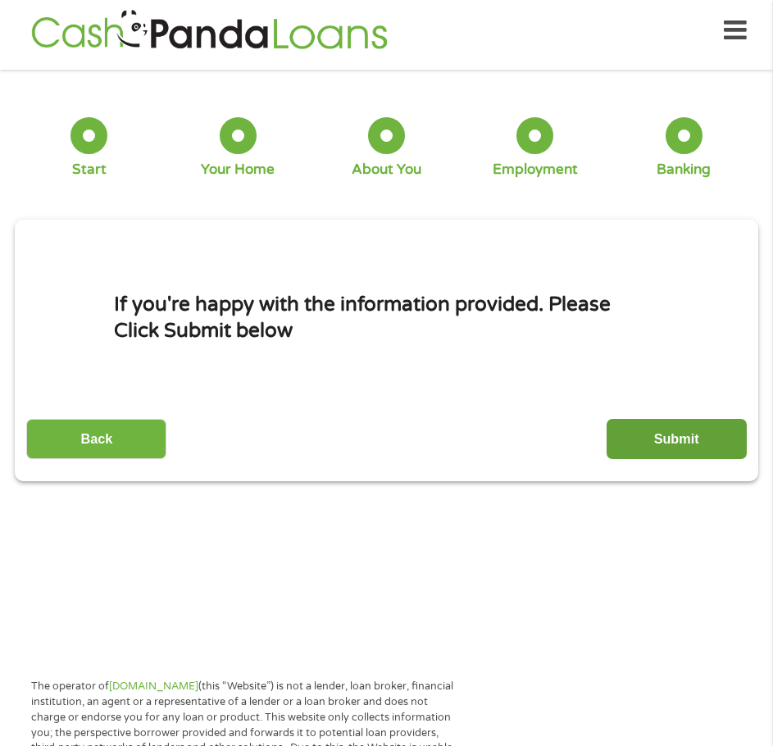
click at [712, 421] on input "Submit" at bounding box center [677, 439] width 140 height 40
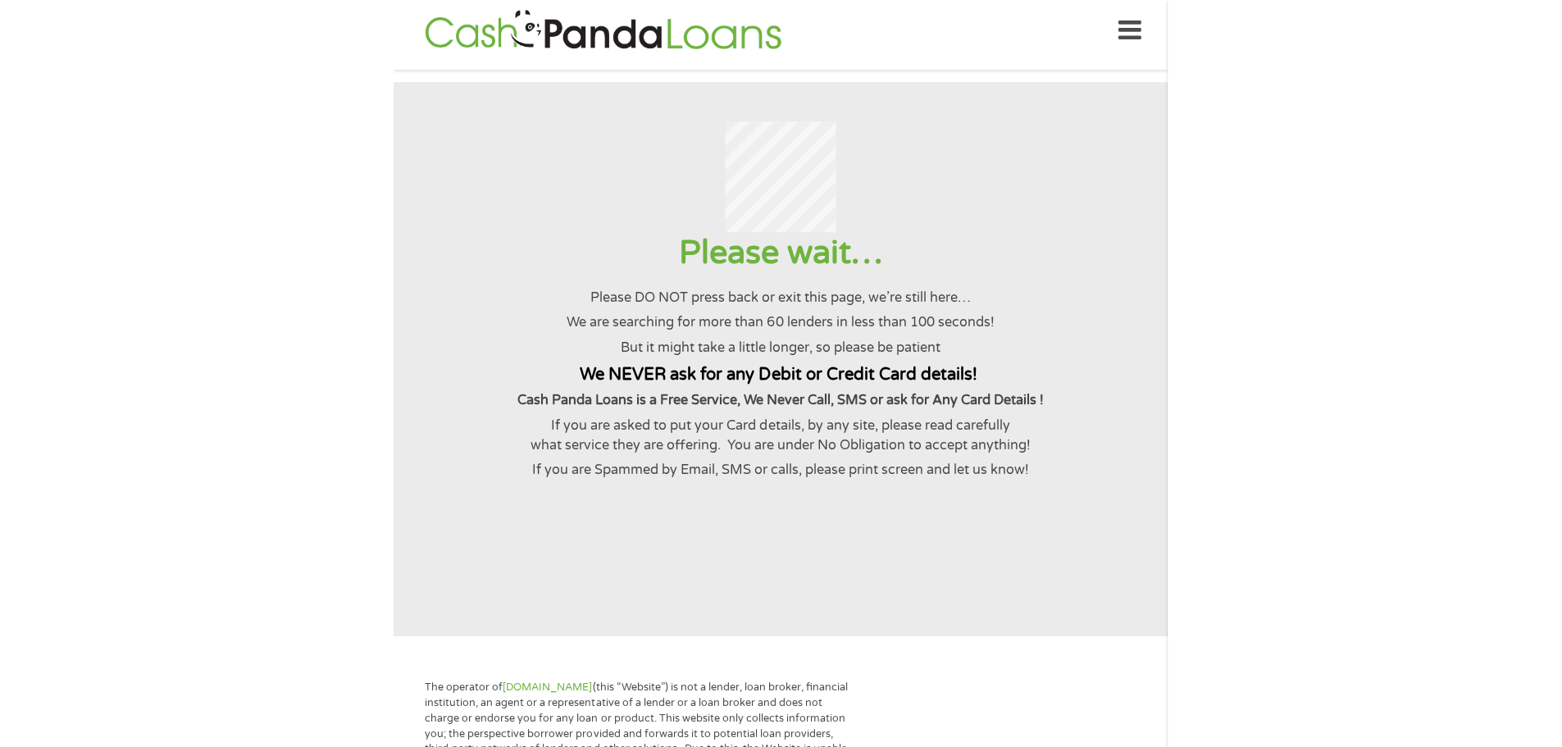
scroll to position [0, 0]
